Goal: Check status: Check status

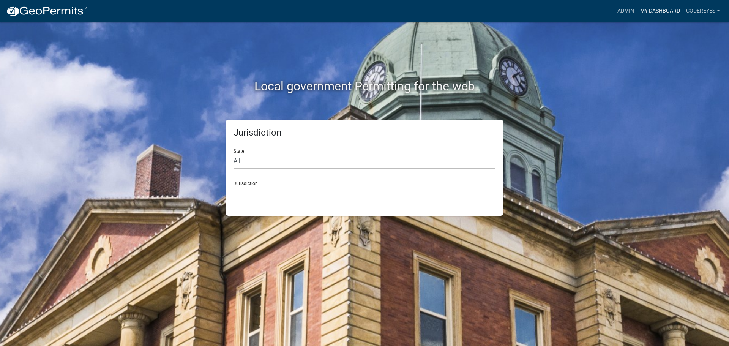
click at [652, 12] on link "My Dashboard" at bounding box center [660, 11] width 46 height 14
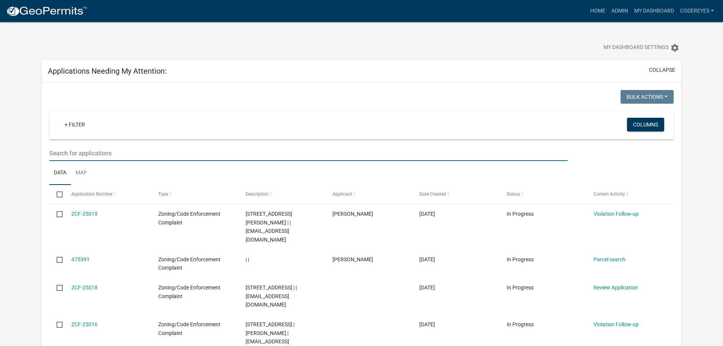
click at [99, 152] on input "text" at bounding box center [308, 153] width 518 height 16
click at [163, 150] on input "text" at bounding box center [308, 153] width 518 height 16
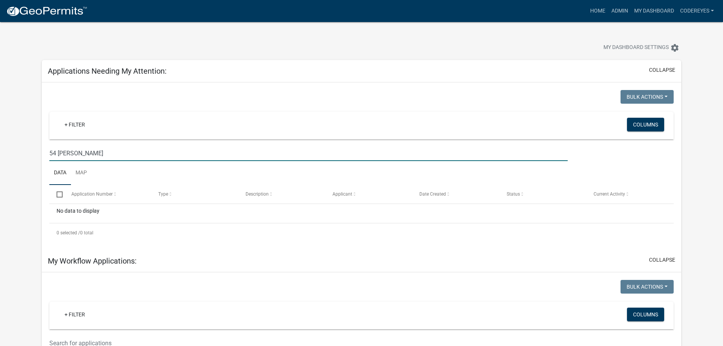
click at [87, 149] on input "54 [PERSON_NAME]" at bounding box center [308, 153] width 518 height 16
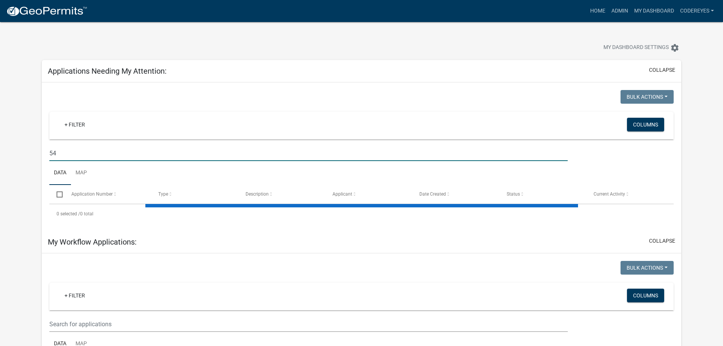
type input "5"
